Goal: Transaction & Acquisition: Download file/media

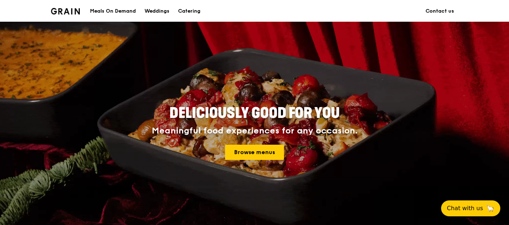
scroll to position [40, 0]
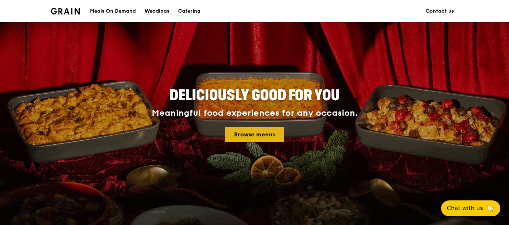
click at [258, 134] on link "Browse menus" at bounding box center [254, 134] width 59 height 15
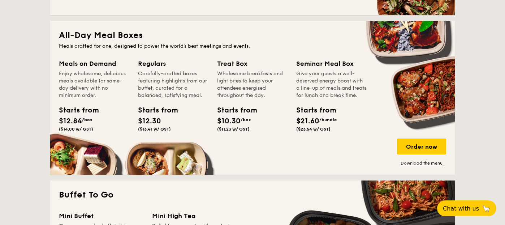
scroll to position [482, 0]
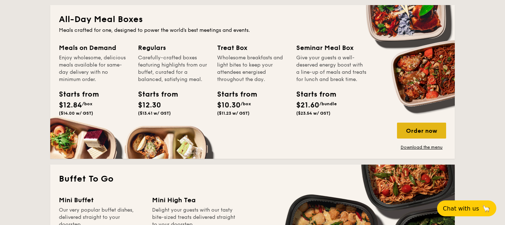
click at [421, 129] on div "Order now" at bounding box center [421, 131] width 49 height 16
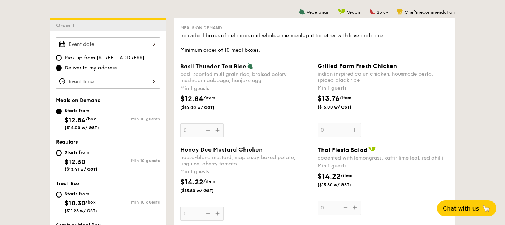
scroll to position [202, 0]
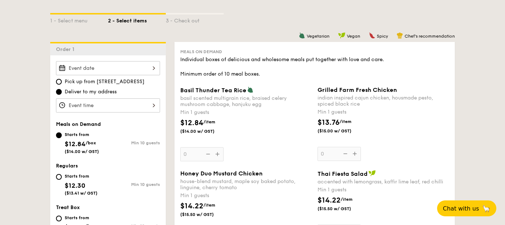
scroll to position [486, 0]
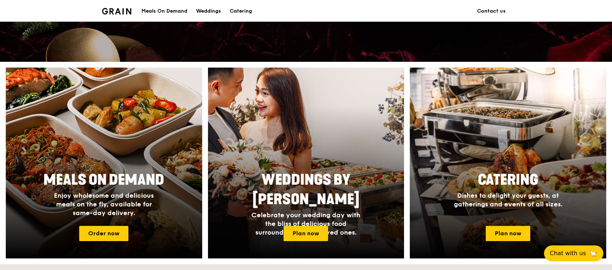
scroll to position [289, 0]
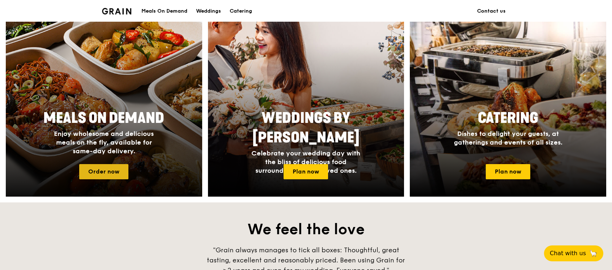
click at [104, 169] on link "Order now" at bounding box center [103, 171] width 49 height 15
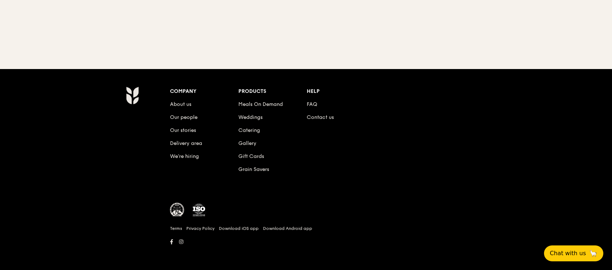
scroll to position [57, 0]
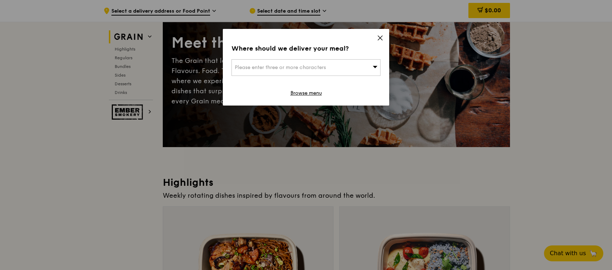
click at [381, 40] on icon at bounding box center [380, 38] width 7 height 7
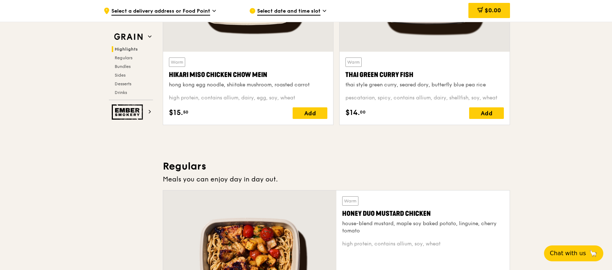
scroll to position [289, 0]
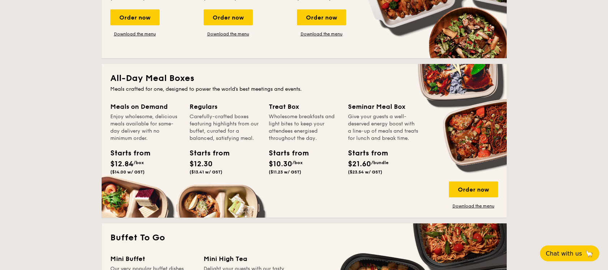
scroll to position [434, 0]
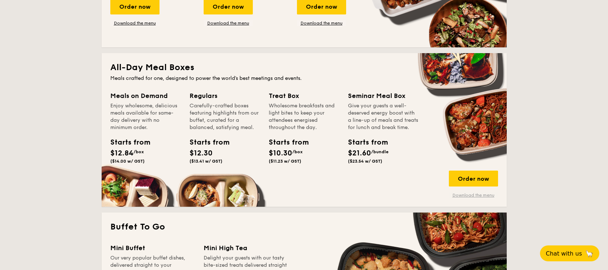
click at [478, 193] on link "Download the menu" at bounding box center [473, 195] width 49 height 6
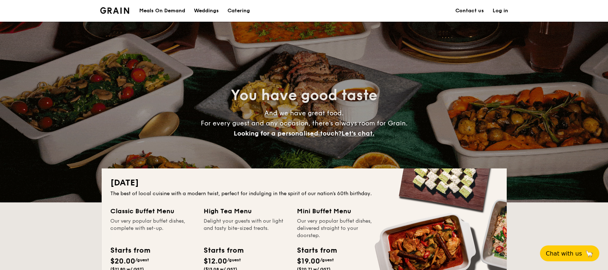
scroll to position [495, 0]
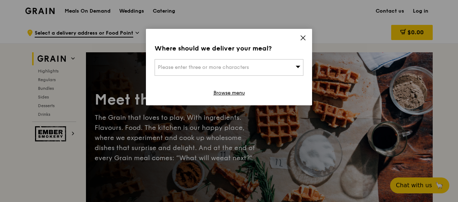
click at [301, 39] on icon at bounding box center [303, 38] width 4 height 4
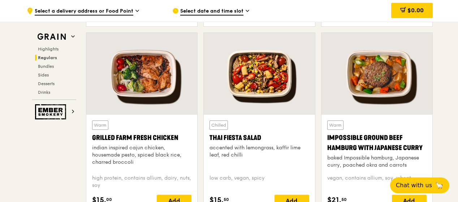
scroll to position [832, 0]
